Goal: Task Accomplishment & Management: Manage account settings

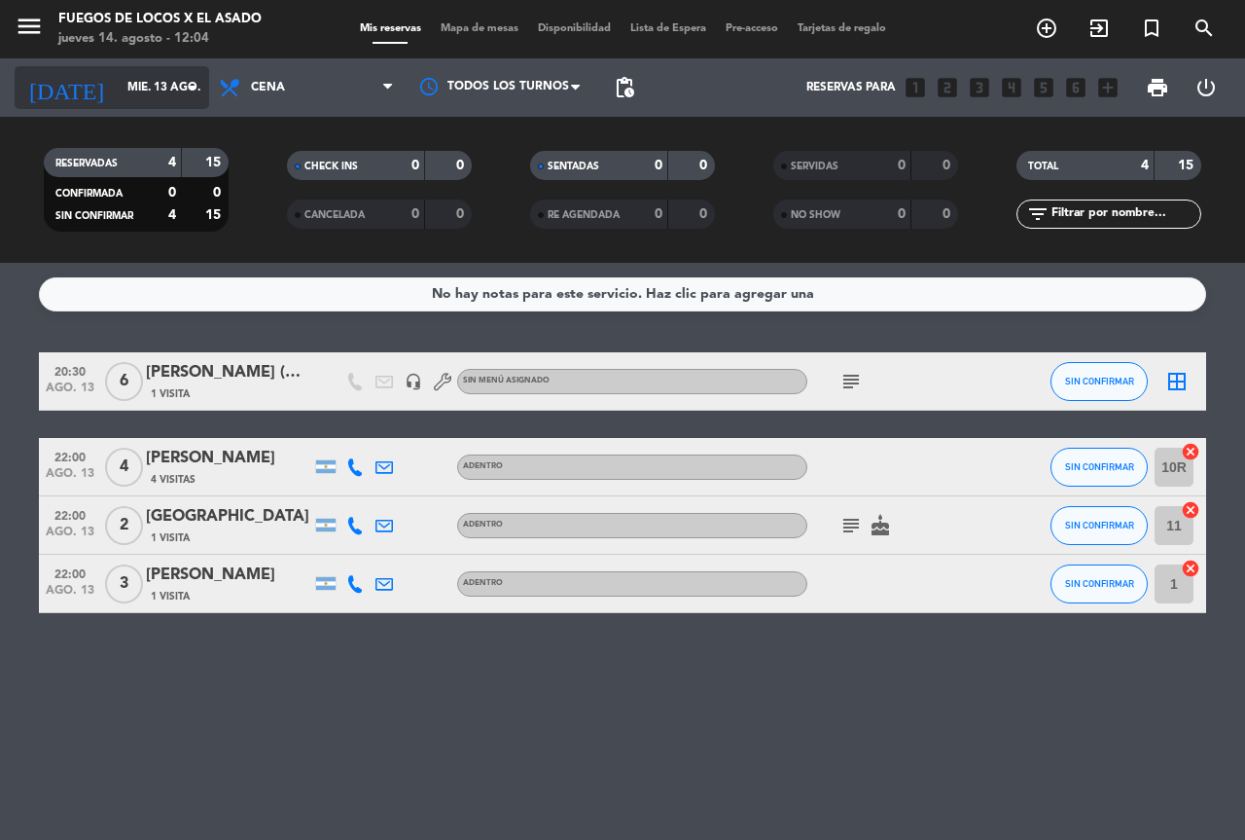
click at [118, 97] on input "mié. 13 ago." at bounding box center [195, 87] width 155 height 33
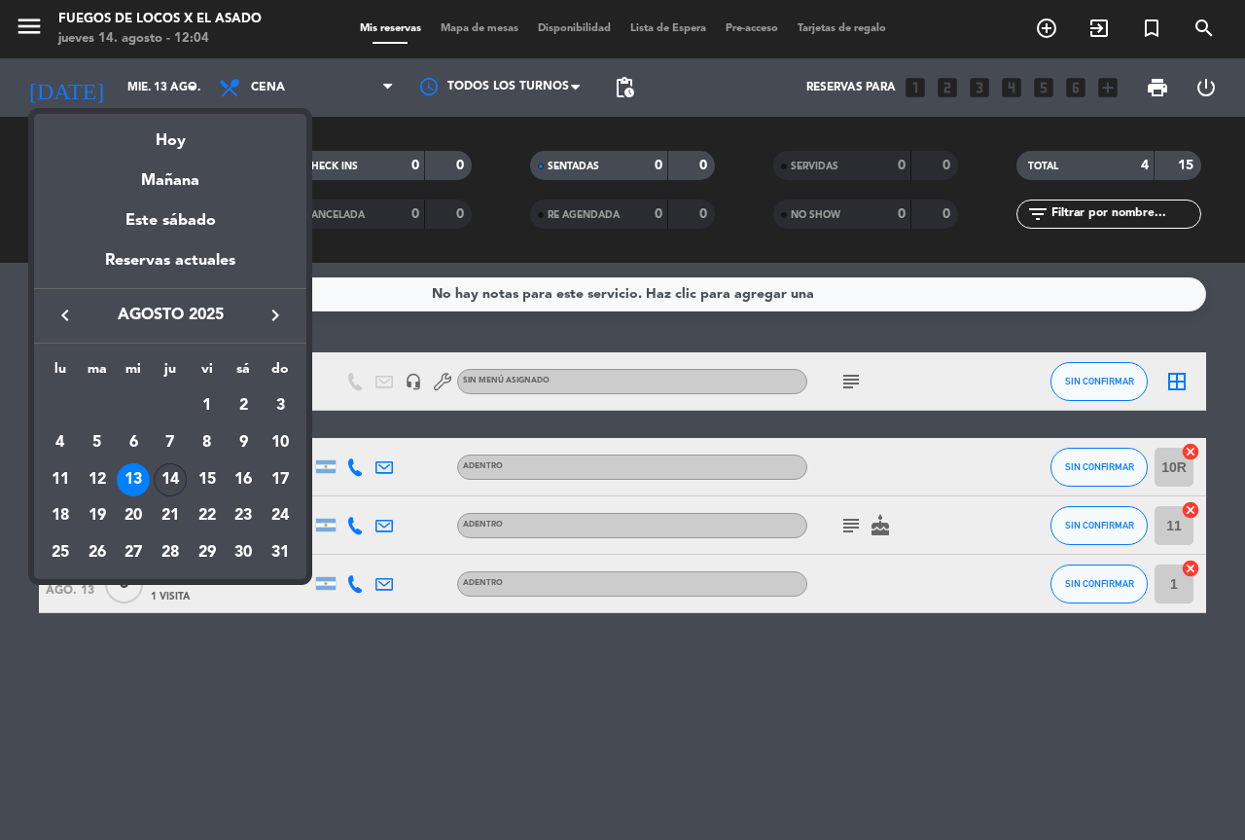
click at [171, 478] on div "14" at bounding box center [170, 479] width 33 height 33
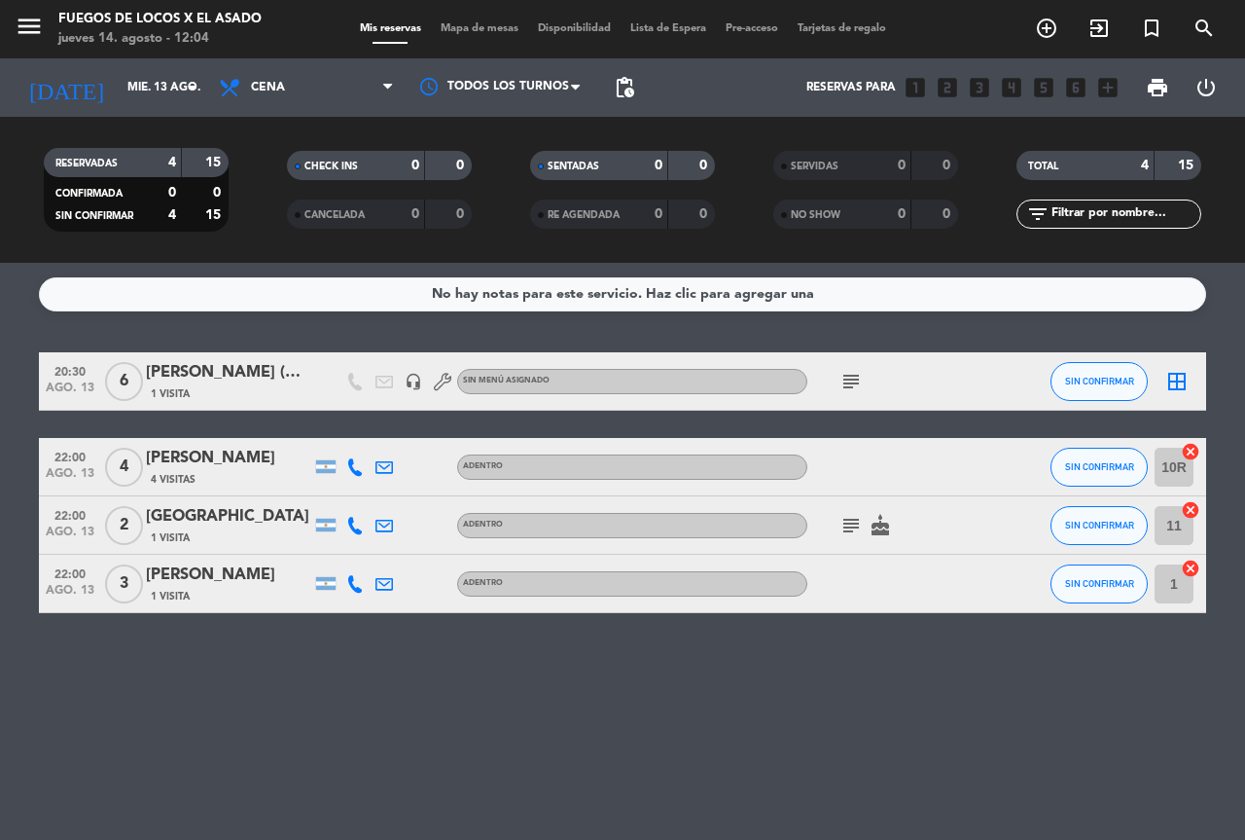
type input "jue. 14 ago."
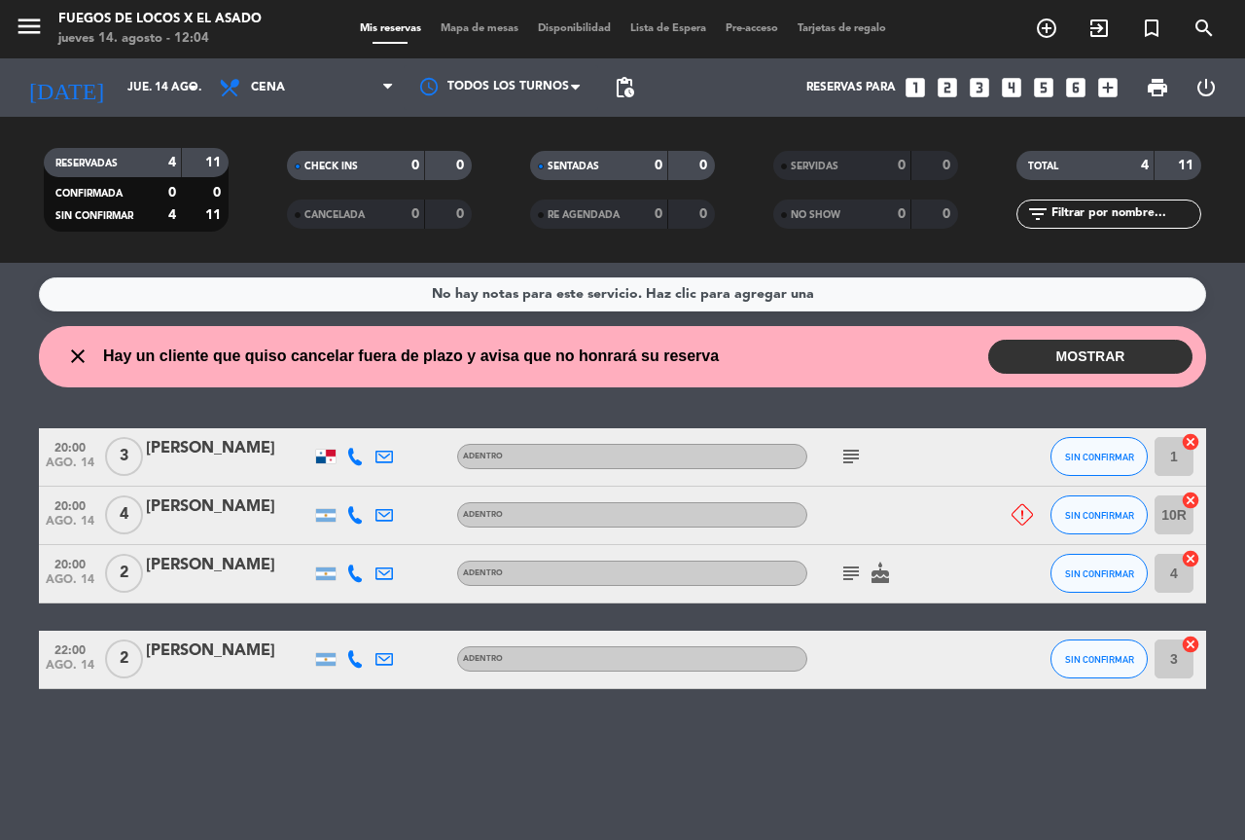
click at [1040, 353] on button "MOSTRAR" at bounding box center [1090, 357] width 204 height 34
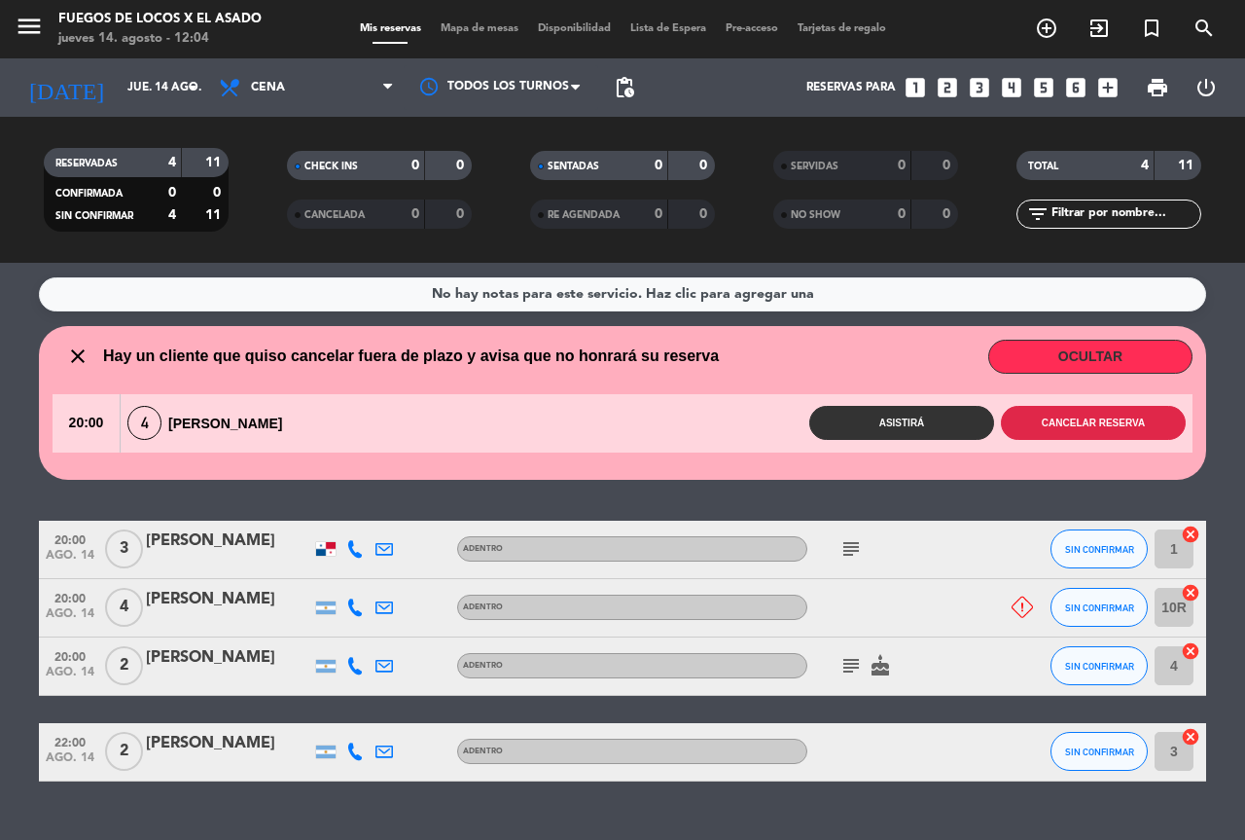
click at [1129, 417] on button "Cancelar reserva" at bounding box center [1093, 423] width 185 height 34
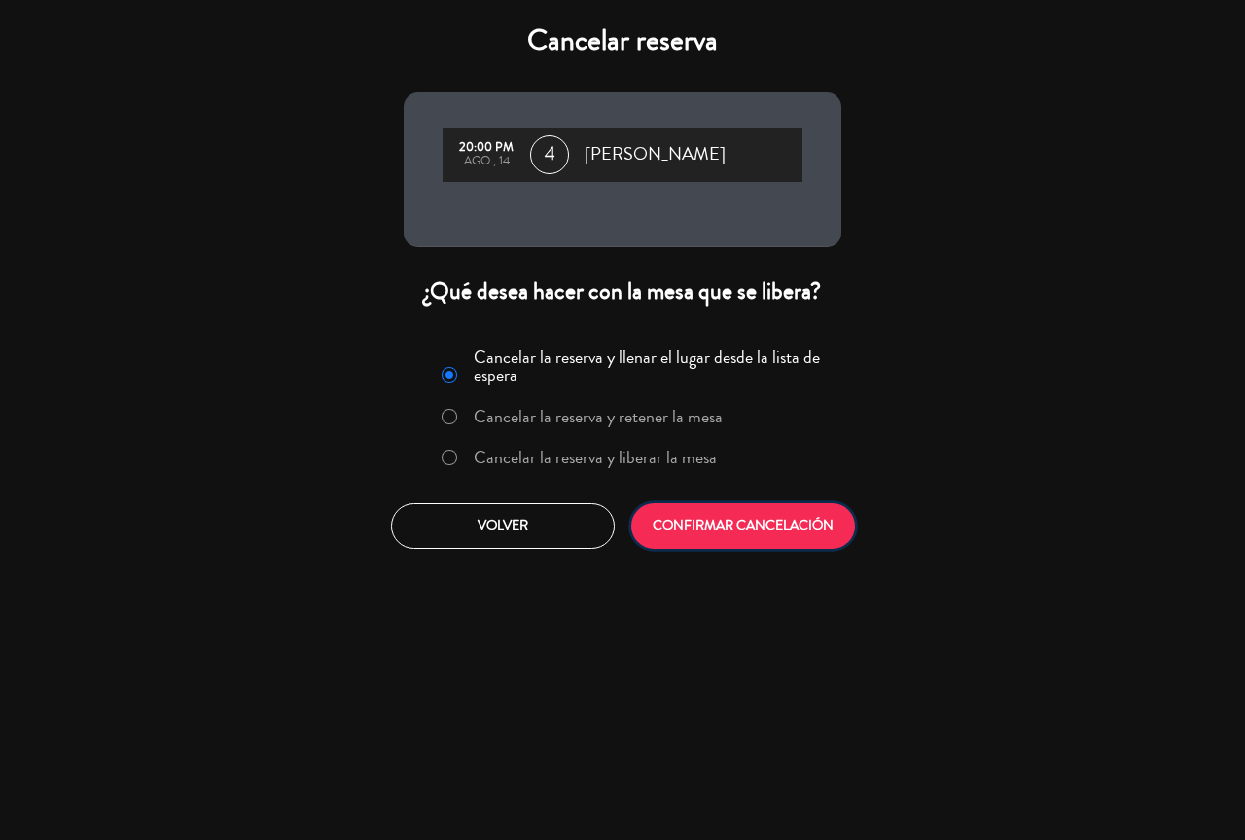
click at [750, 534] on button "CONFIRMAR CANCELACIÓN" at bounding box center [743, 526] width 224 height 46
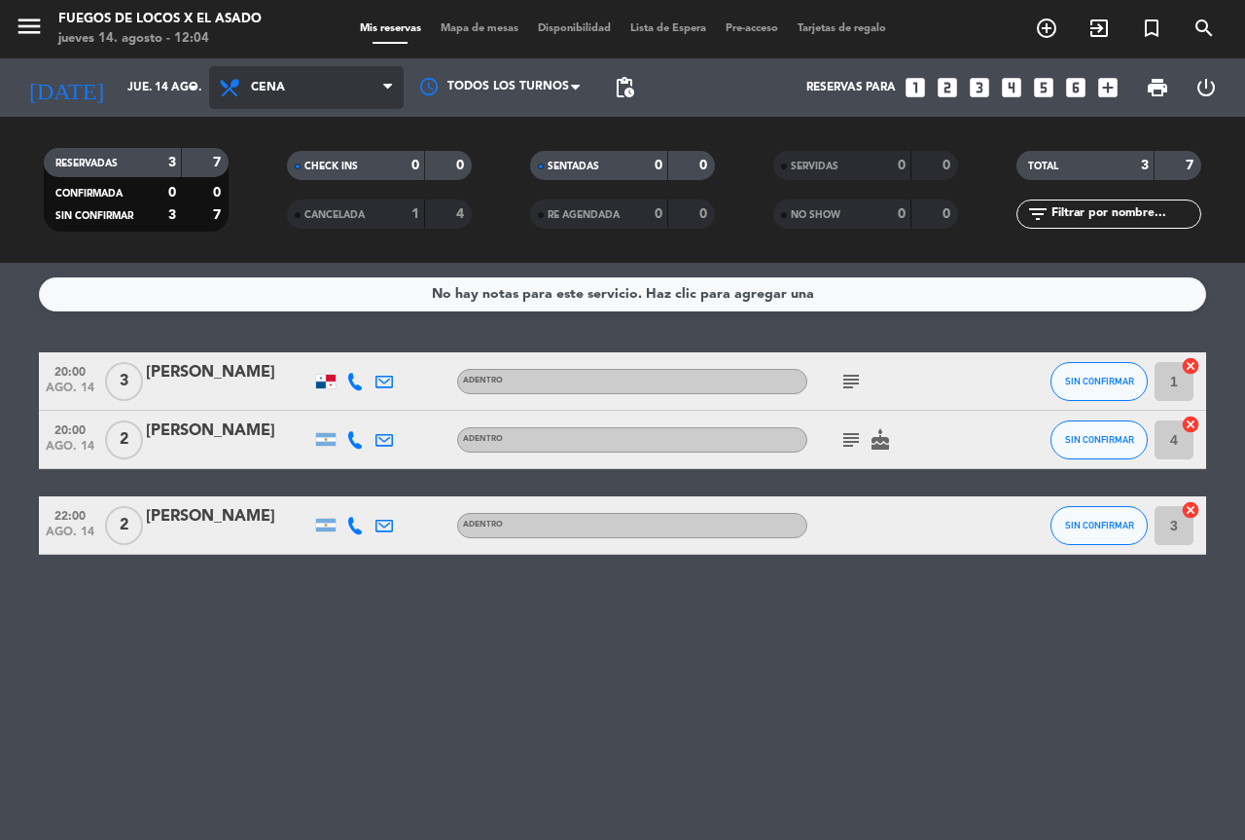
click at [301, 83] on span "Cena" at bounding box center [306, 87] width 195 height 43
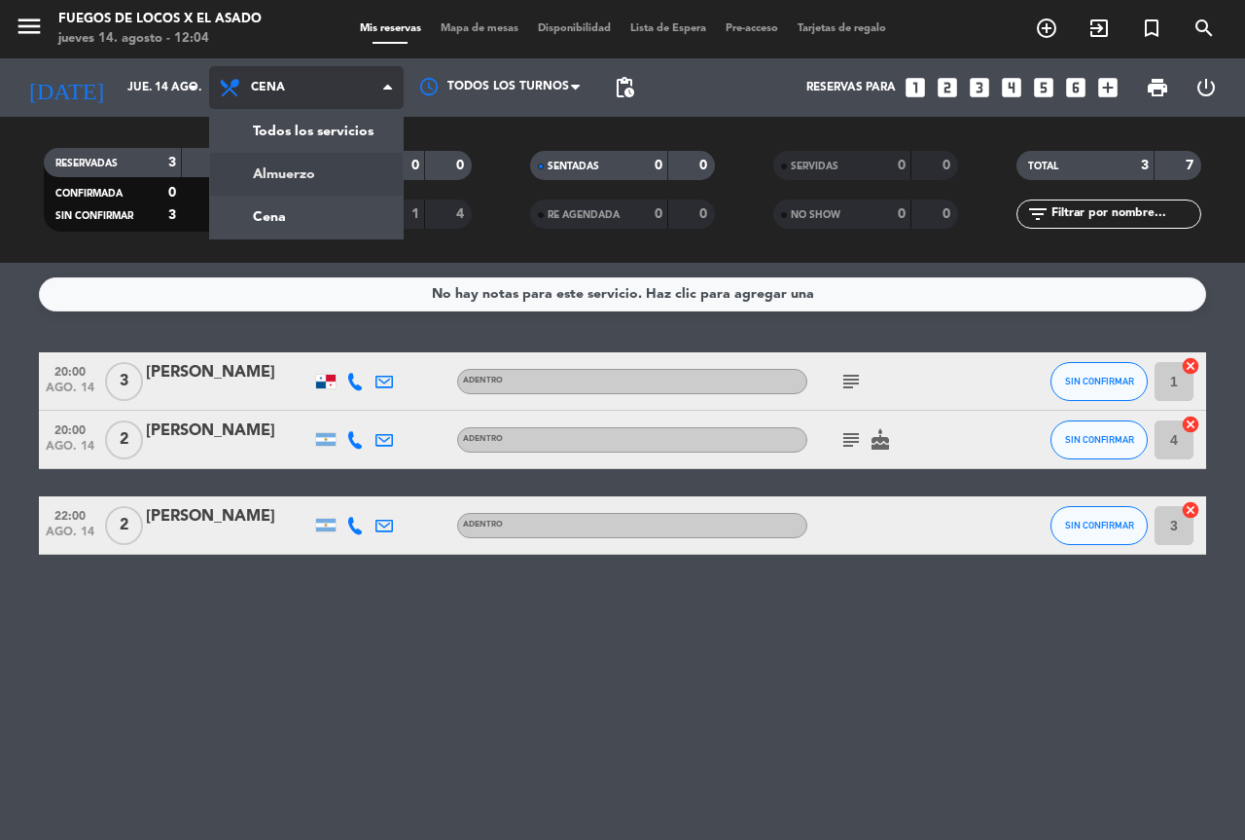
click at [308, 171] on div "menu Fuegos de Locos X El Asado [DATE] 14. agosto - 12:04 Mis reservas Mapa de …" at bounding box center [622, 131] width 1245 height 263
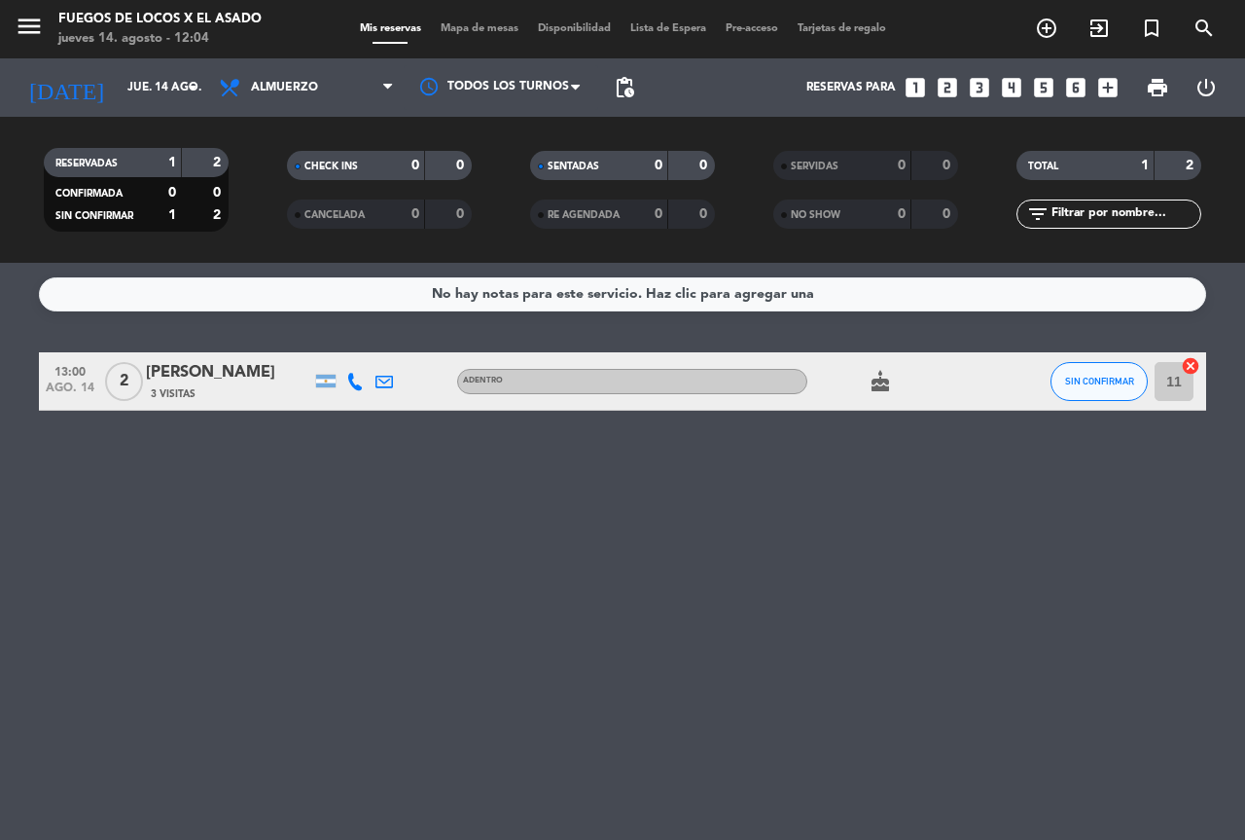
click at [879, 379] on icon "cake" at bounding box center [880, 381] width 23 height 23
click at [704, 654] on div "No hay notas para este servicio. Haz clic para agregar una 13:00 [DATE] 2 [PERS…" at bounding box center [622, 551] width 1245 height 577
